Goal: Complete application form

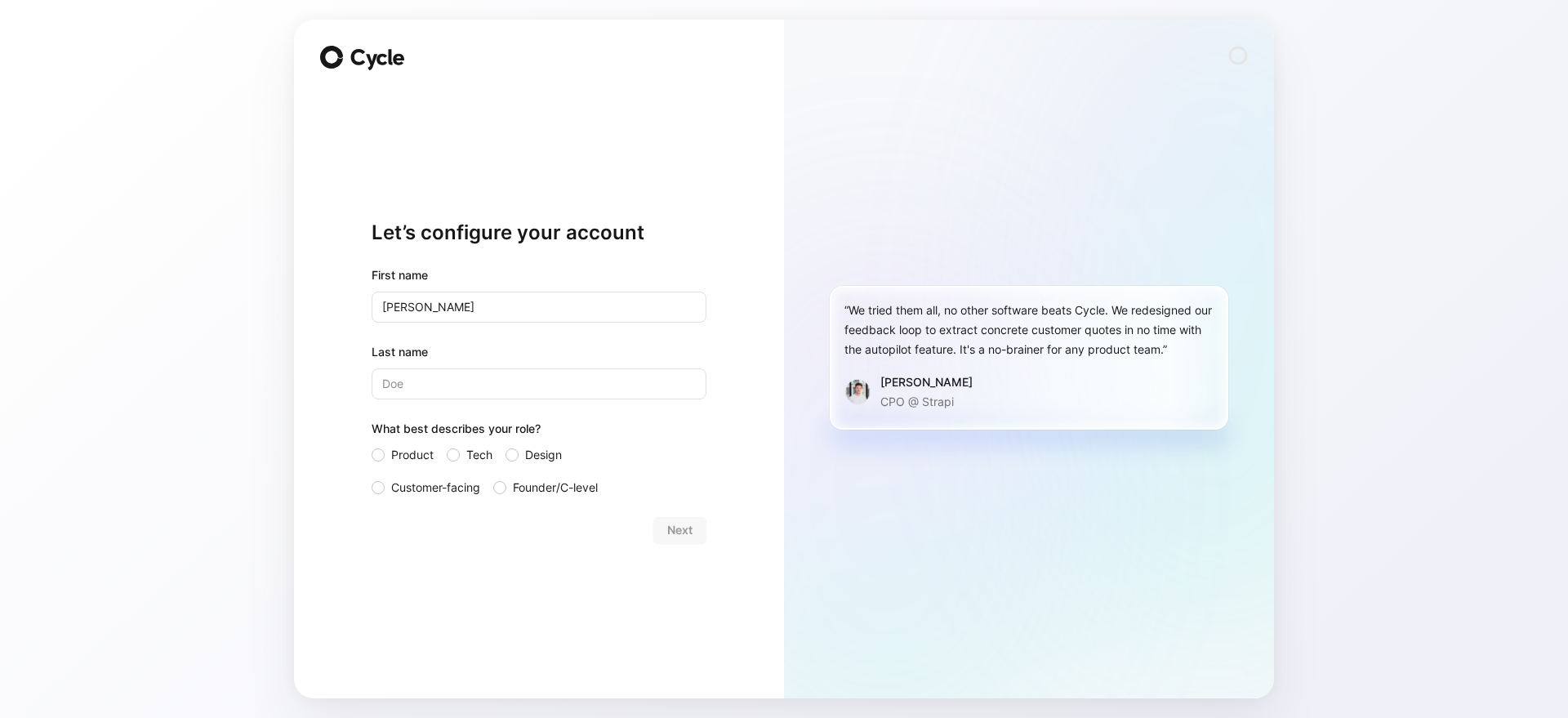
type input "[PERSON_NAME]"
type input "Stanlake"
drag, startPoint x: 469, startPoint y: 449, endPoint x: 536, endPoint y: 478, distance: 73.0
click at [469, 449] on span "Tech" at bounding box center [479, 455] width 26 height 20
click at [447, 445] on input "Tech" at bounding box center [447, 445] width 0 height 0
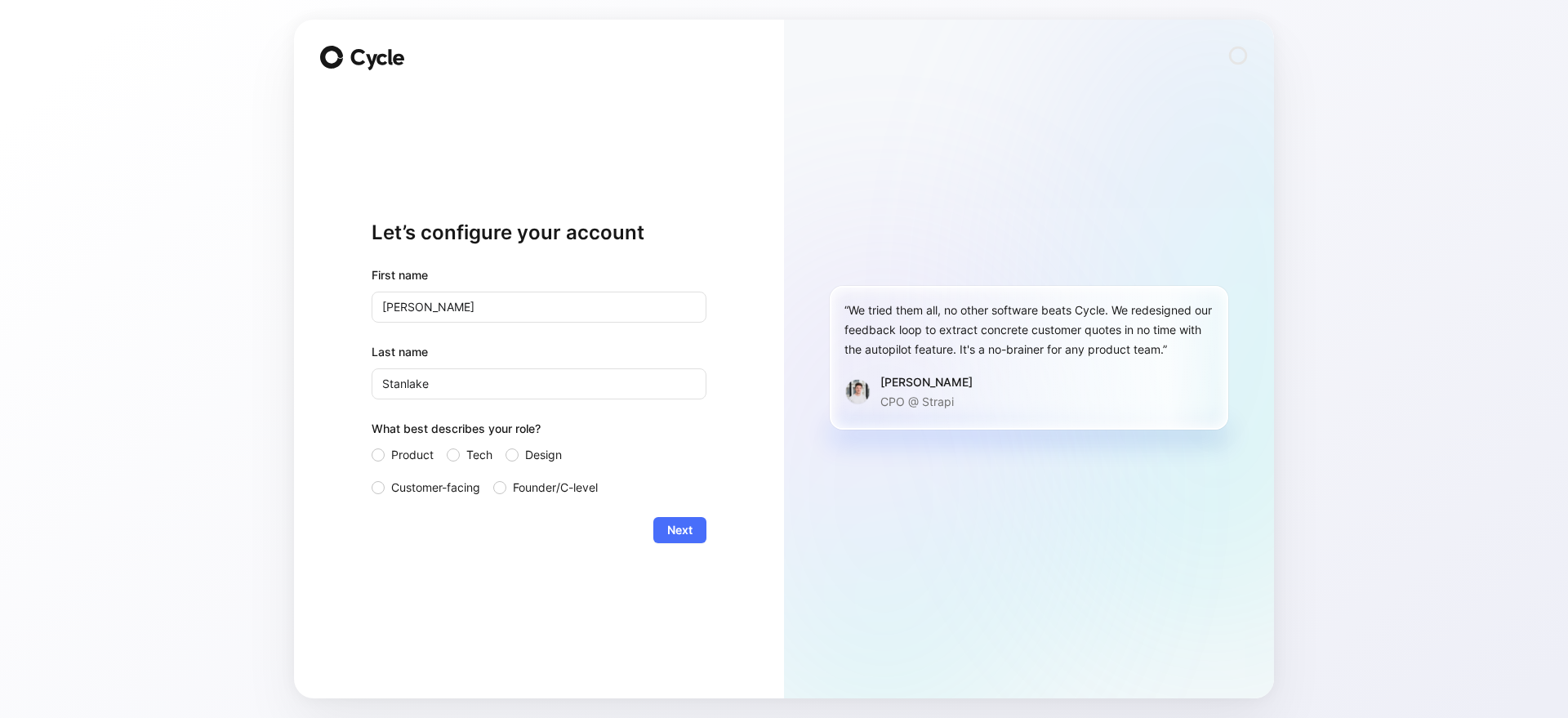
click at [667, 520] on span "Next" at bounding box center [680, 529] width 25 height 20
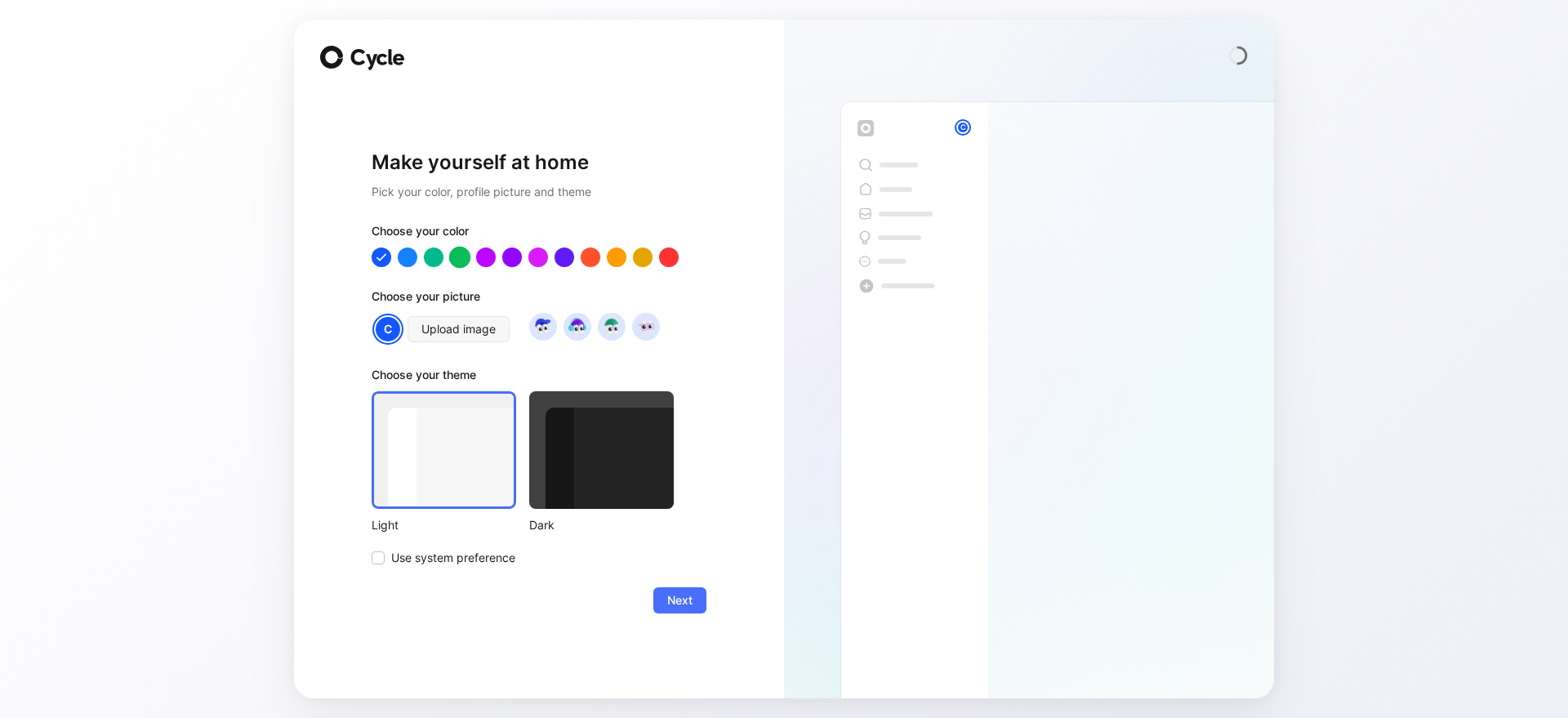
click at [467, 255] on div at bounding box center [459, 256] width 21 height 21
click at [450, 256] on div at bounding box center [459, 257] width 20 height 20
click at [437, 256] on div at bounding box center [433, 256] width 21 height 21
click at [432, 257] on icon at bounding box center [433, 257] width 14 height 14
click at [507, 256] on div at bounding box center [512, 256] width 21 height 21
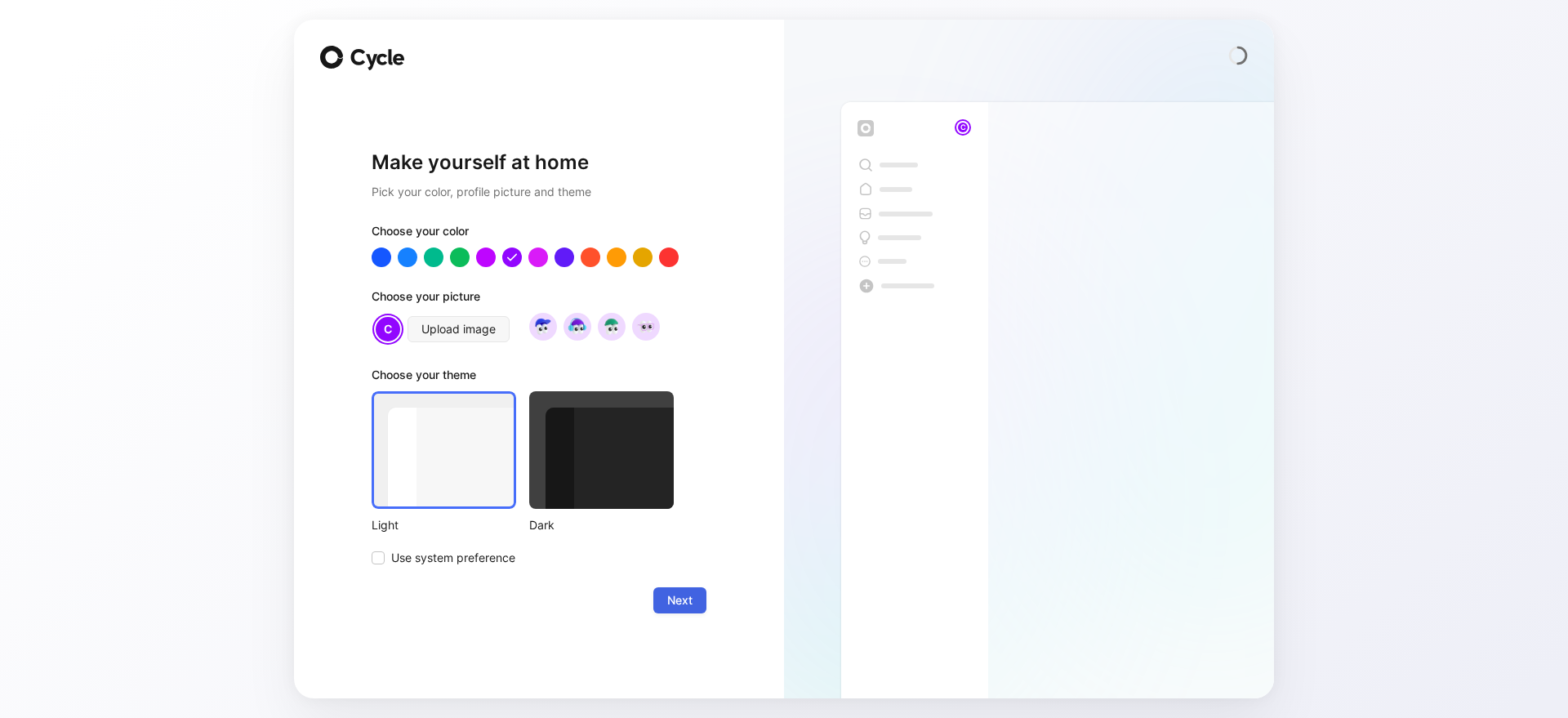
click at [671, 609] on button "Next" at bounding box center [680, 600] width 53 height 26
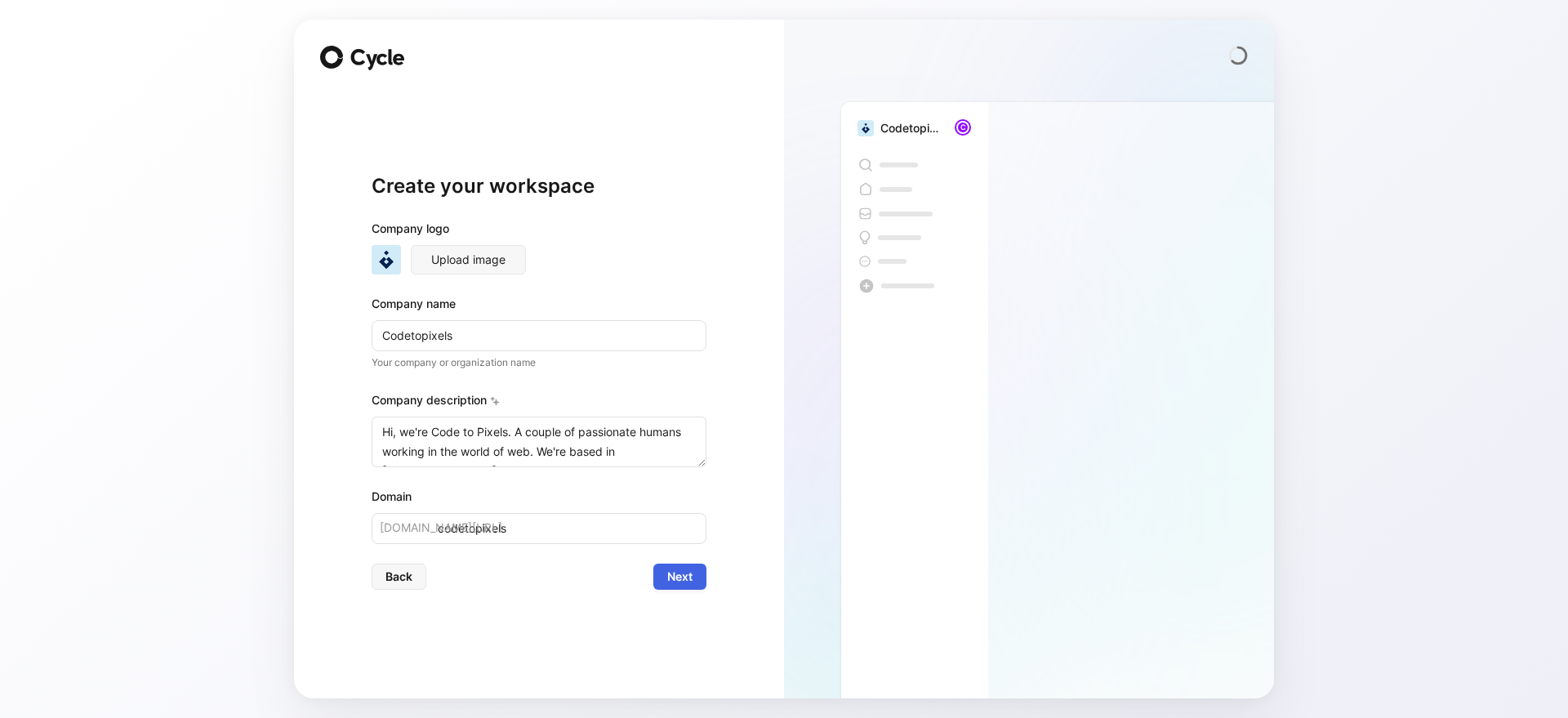
click at [684, 587] on button "Next" at bounding box center [680, 576] width 53 height 26
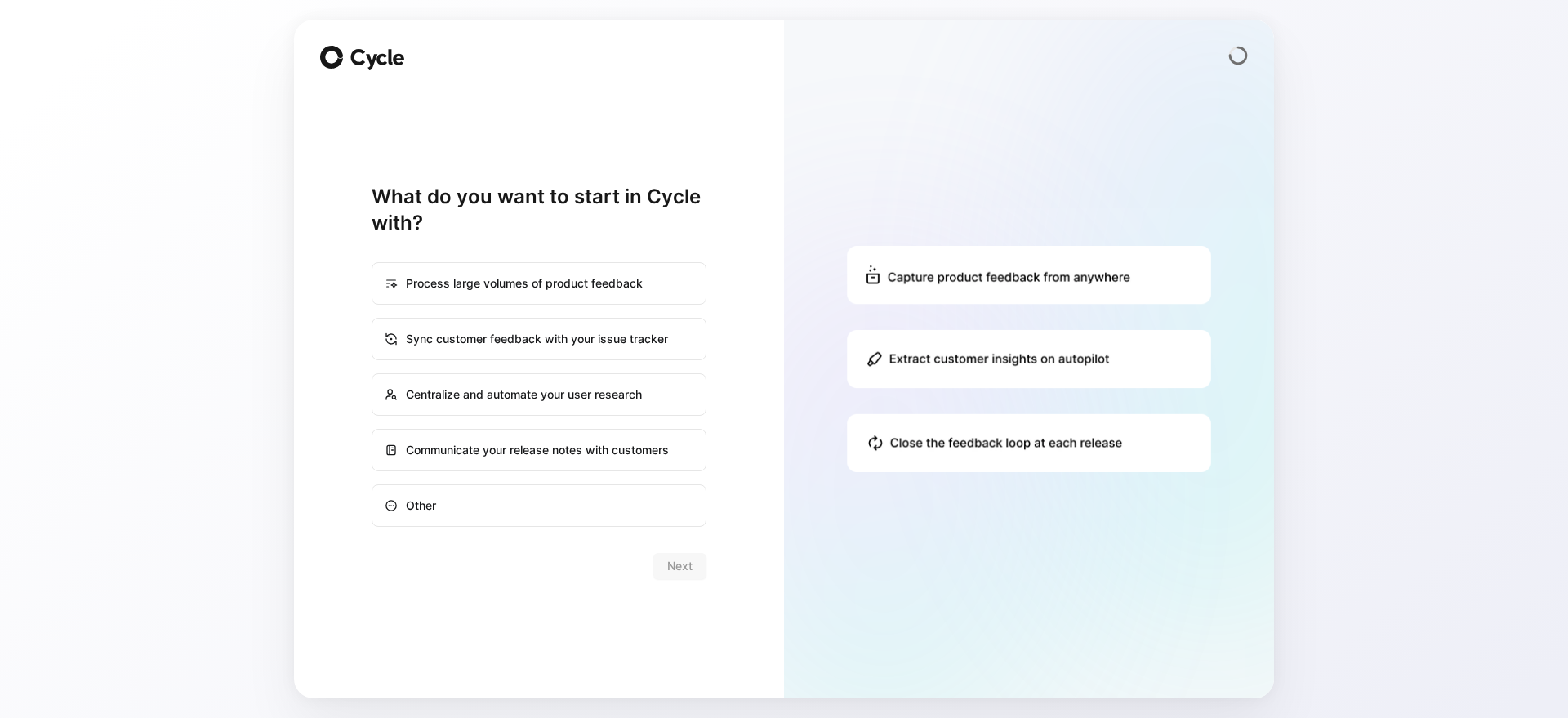
click at [614, 296] on div "Process large volumes of product feedback" at bounding box center [539, 283] width 331 height 39
click at [373, 263] on input "Process large volumes of product feedback" at bounding box center [372, 263] width 1 height 1
radio input "true"
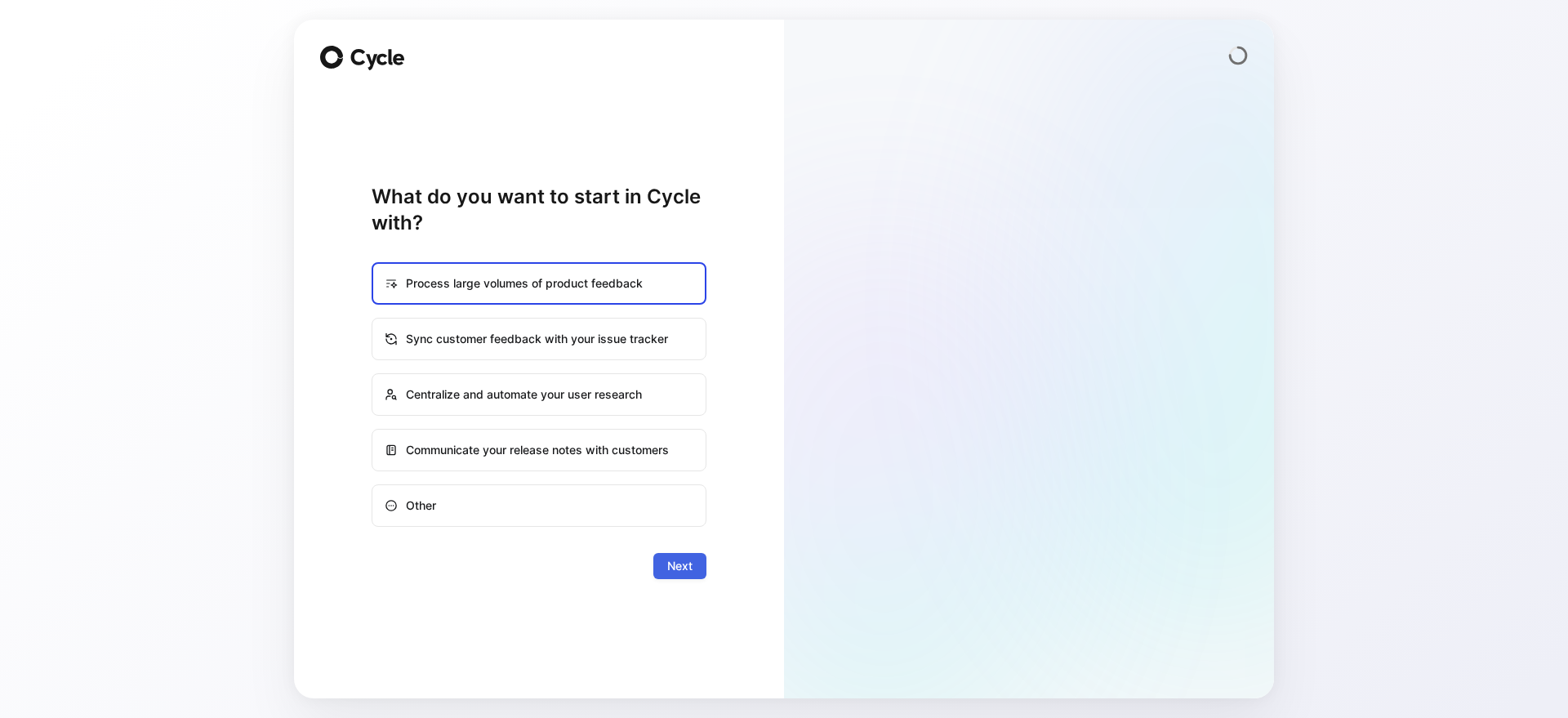
click at [675, 571] on span "Next" at bounding box center [680, 565] width 25 height 20
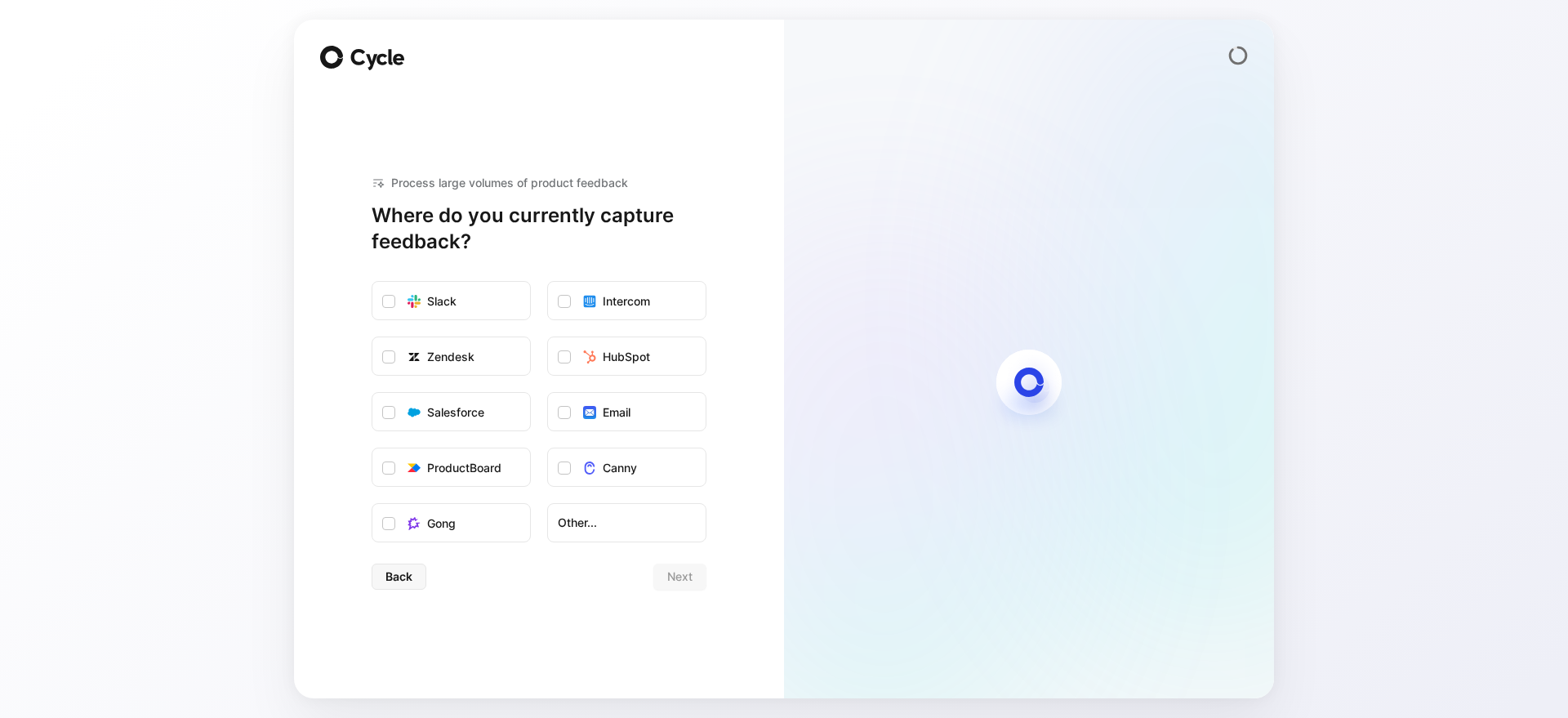
drag, startPoint x: 452, startPoint y: 309, endPoint x: 470, endPoint y: 322, distance: 22.2
click at [452, 309] on div "Slack" at bounding box center [442, 301] width 30 height 20
click at [372, 281] on input "Slack" at bounding box center [372, 281] width 0 height 0
click at [667, 569] on span "Next" at bounding box center [680, 576] width 25 height 20
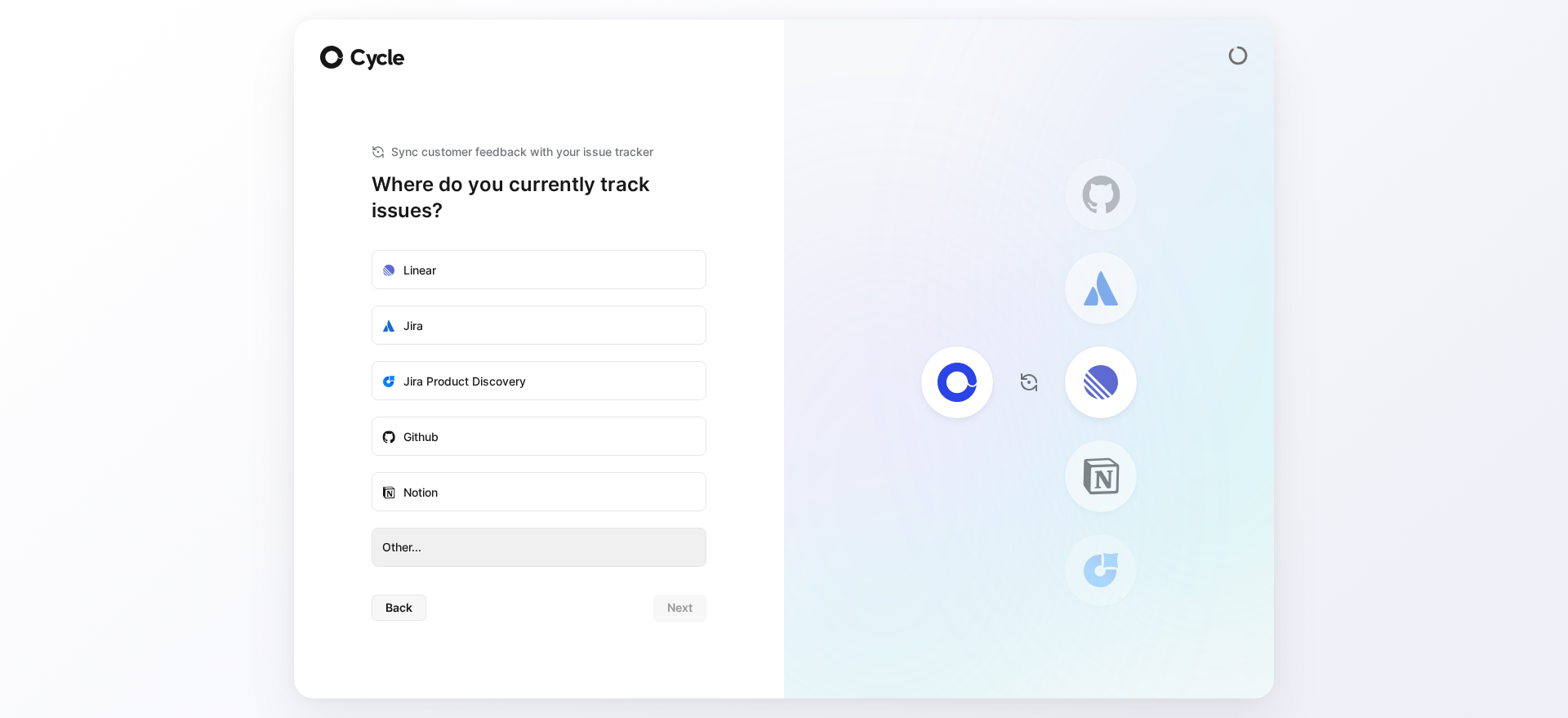
click at [542, 550] on span "Other..." at bounding box center [539, 546] width 314 height 20
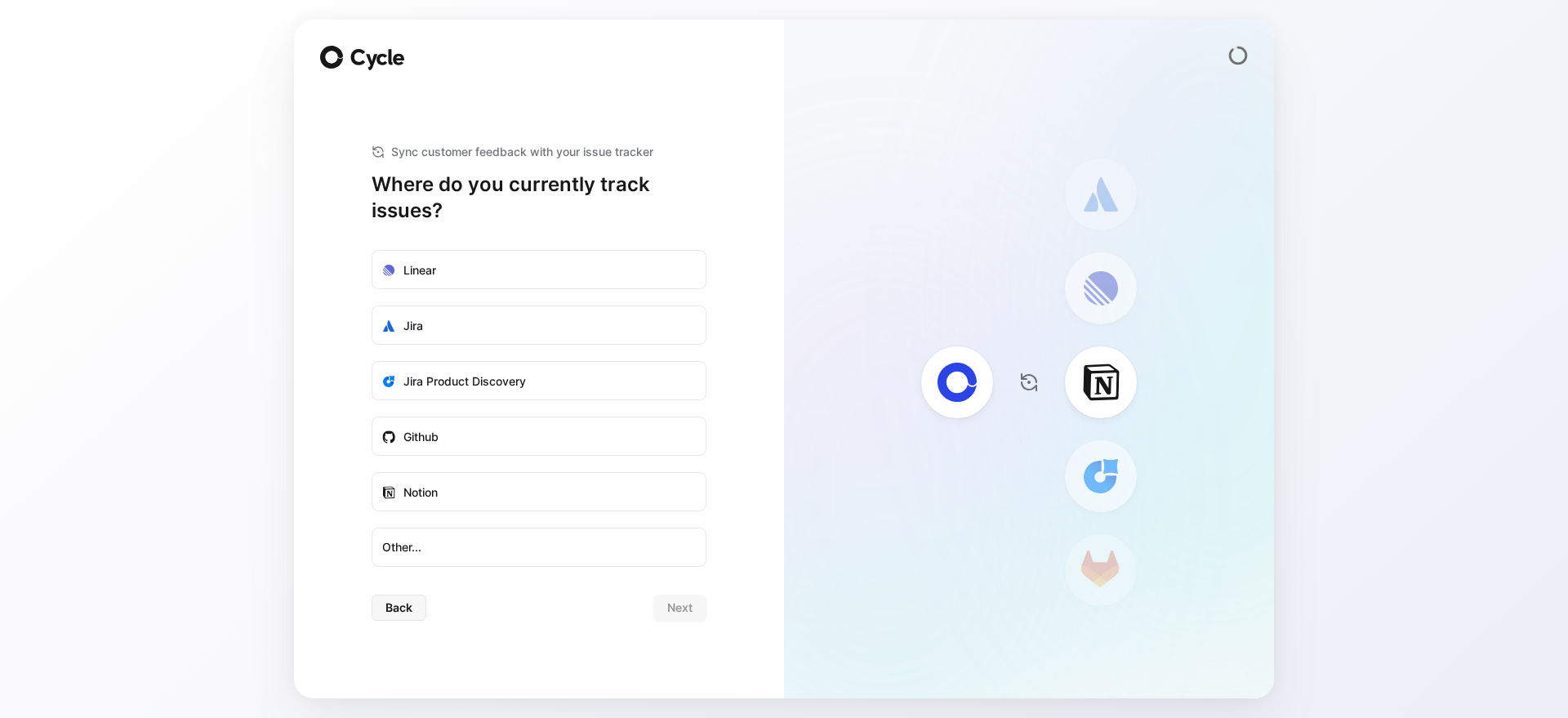
click at [687, 617] on div "Back Next" at bounding box center [539, 608] width 335 height 26
click at [582, 488] on label "Notion" at bounding box center [539, 492] width 333 height 39
click at [372, 472] on input "Notion" at bounding box center [372, 472] width 0 height 0
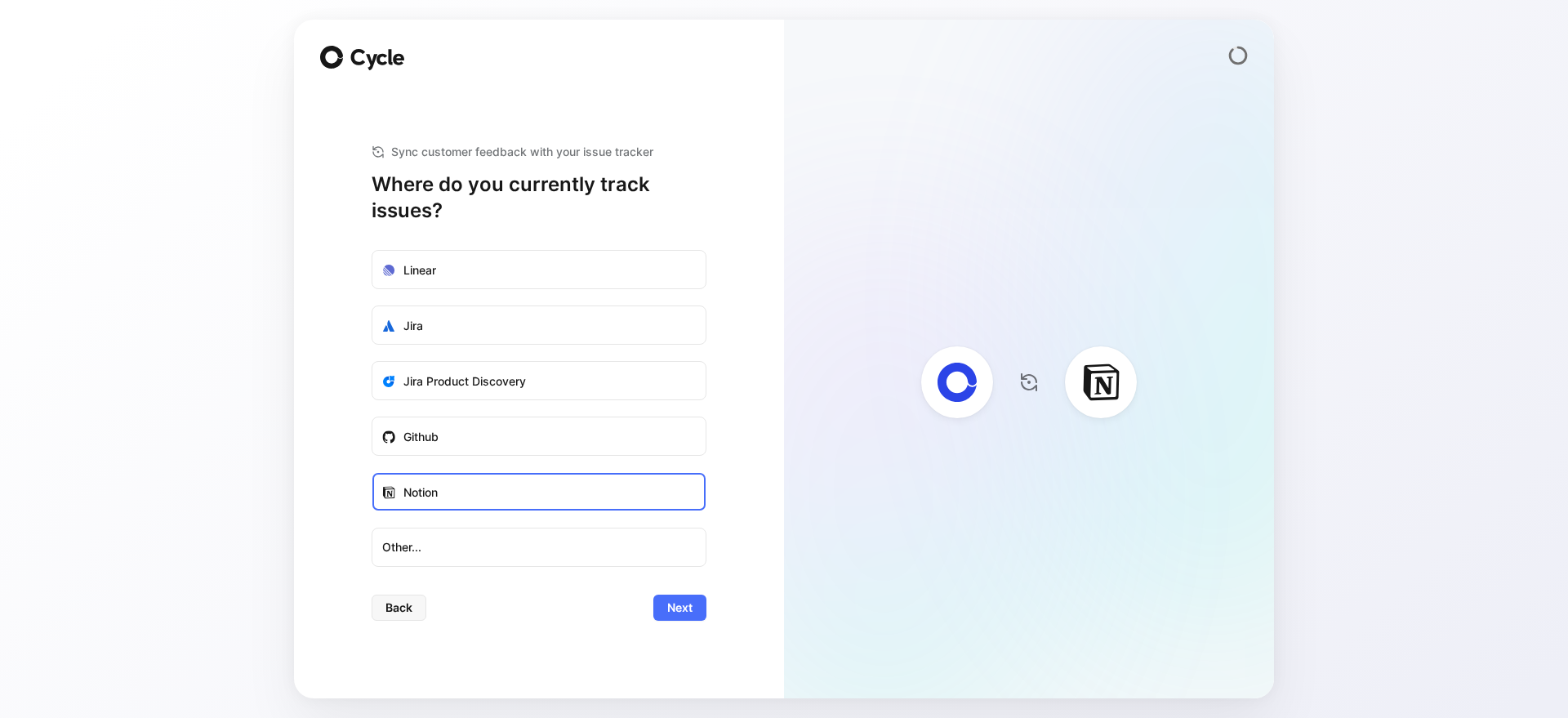
click at [684, 604] on span "Next" at bounding box center [680, 607] width 25 height 20
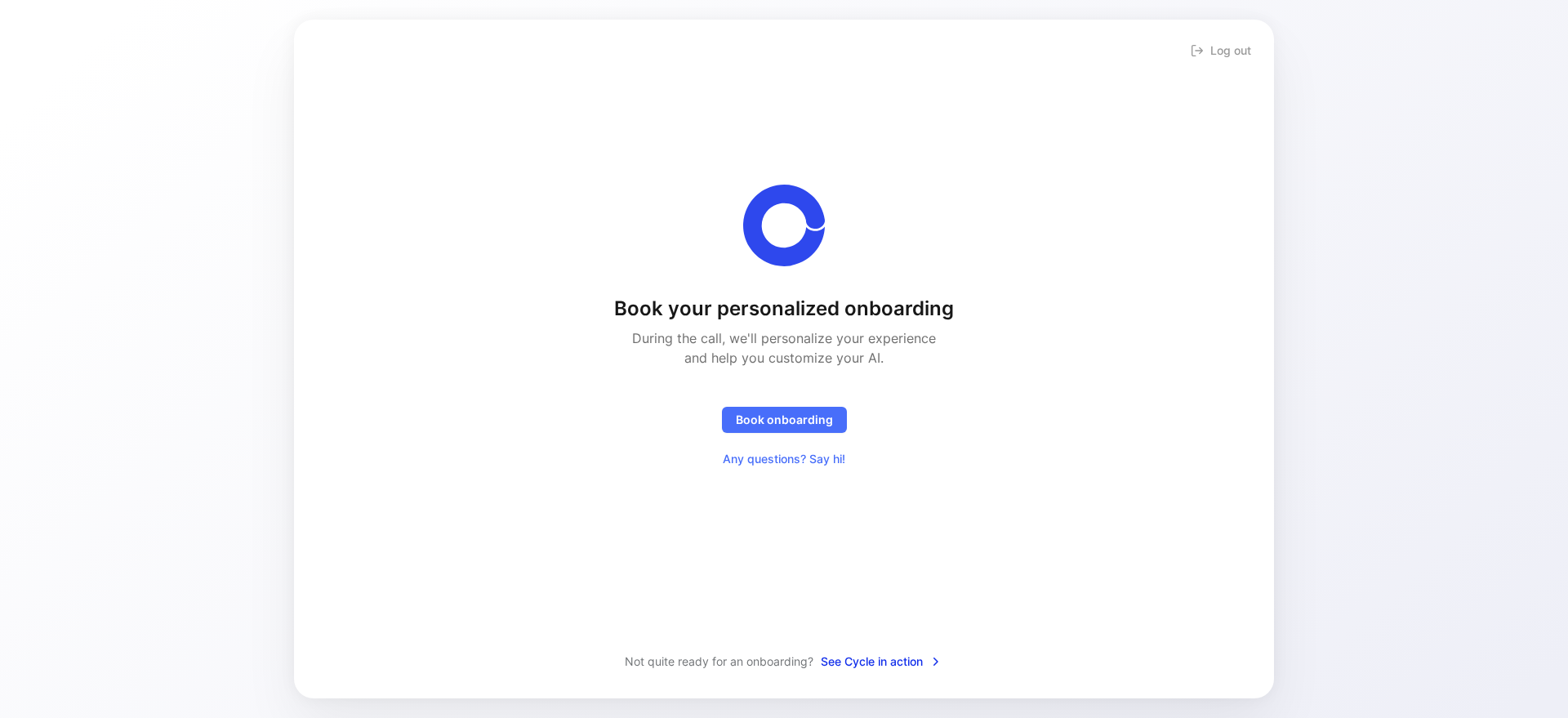
click at [912, 664] on span "See Cycle in action" at bounding box center [881, 661] width 122 height 20
click at [806, 423] on span "Book onboarding" at bounding box center [784, 419] width 97 height 20
